Goal: Task Accomplishment & Management: Use online tool/utility

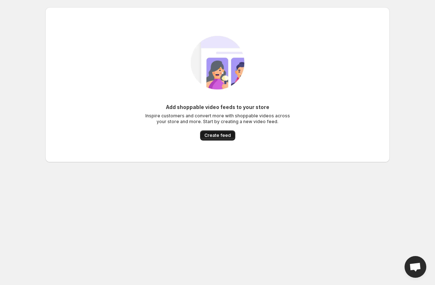
click at [214, 137] on span "Create feed" at bounding box center [217, 136] width 26 height 6
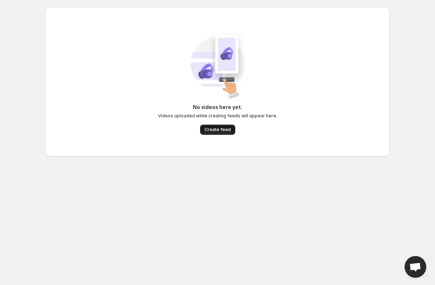
click at [220, 127] on span "Create feed" at bounding box center [217, 130] width 26 height 6
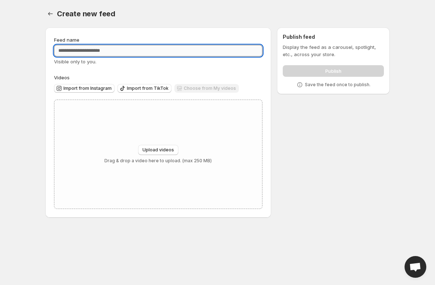
click at [97, 52] on input "Feed name" at bounding box center [158, 51] width 208 height 12
click at [151, 155] on button "Upload videos" at bounding box center [158, 150] width 40 height 10
click at [115, 49] on input "Feed name" at bounding box center [158, 51] width 208 height 12
click at [11, 161] on body "Home Feeds Videos Subscription Settings Create new feed. This page is ready Cre…" at bounding box center [217, 142] width 435 height 285
